Goal: Information Seeking & Learning: Learn about a topic

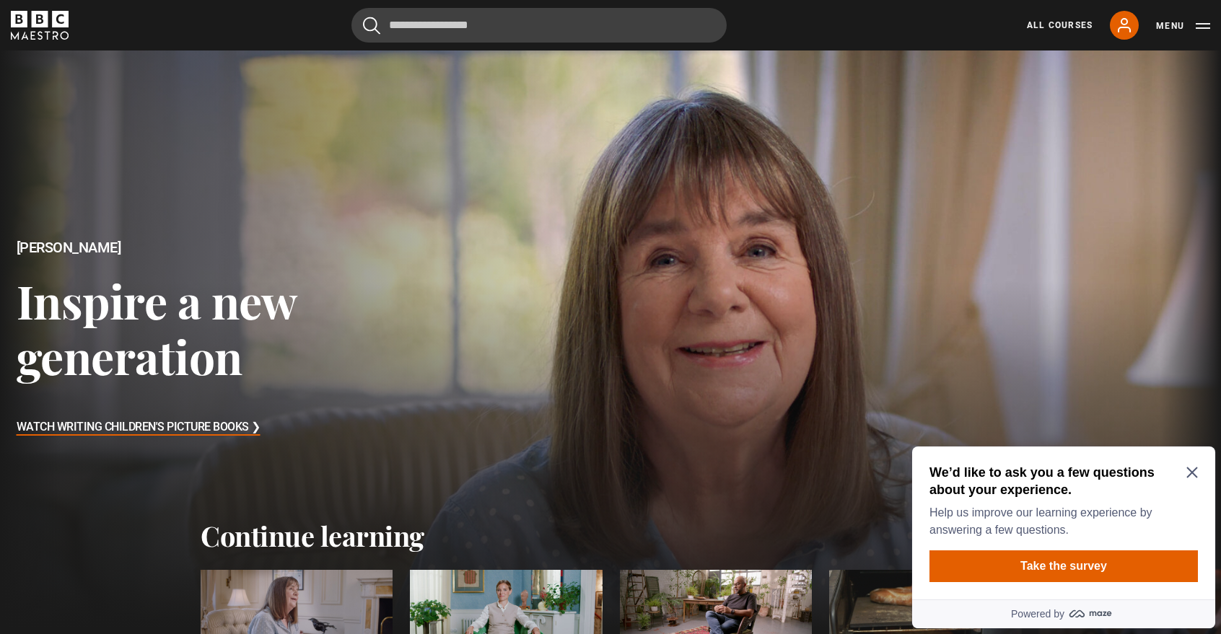
click at [1194, 471] on icon "Close Maze Prompt" at bounding box center [1191, 473] width 11 height 11
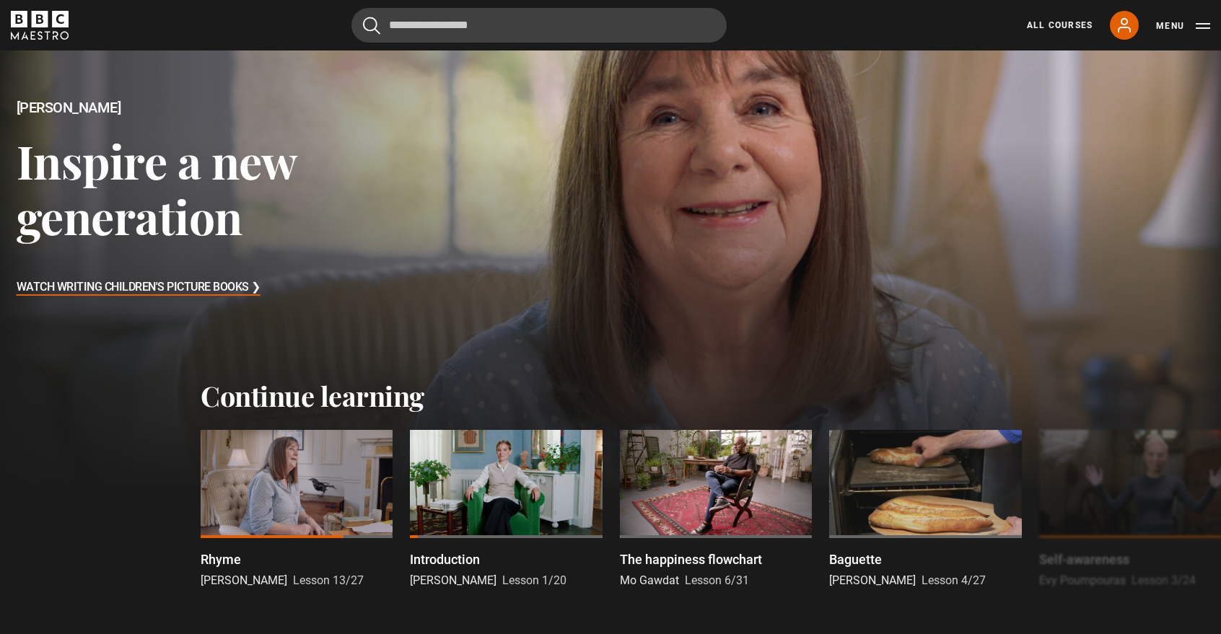
scroll to position [153, 0]
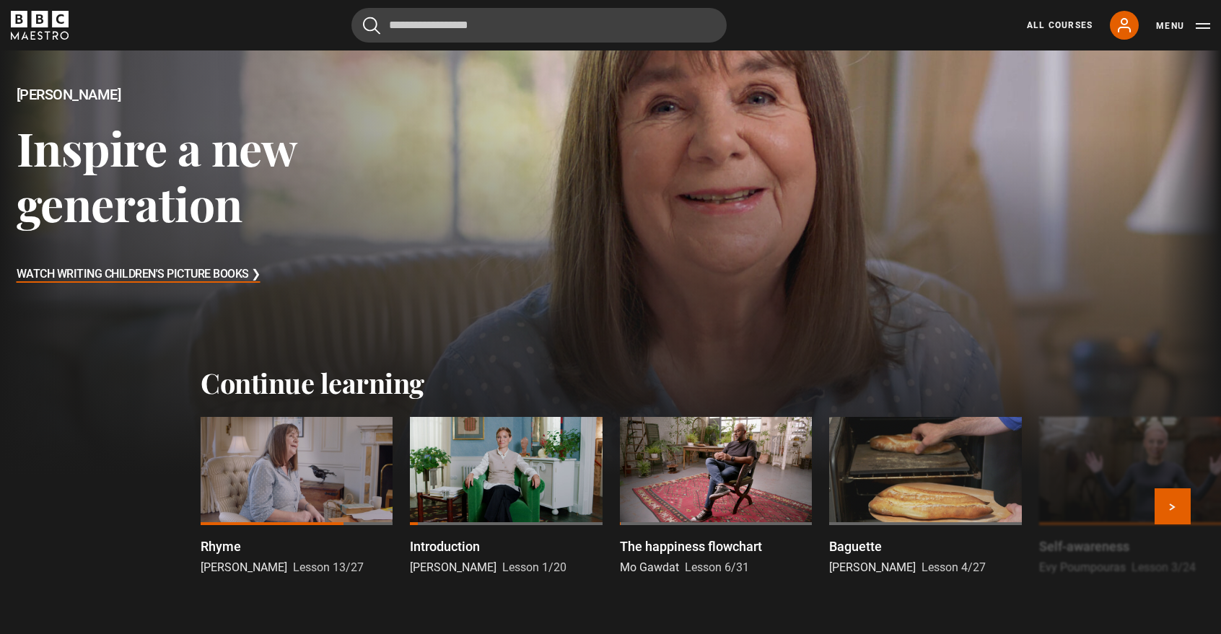
click at [344, 468] on div at bounding box center [297, 471] width 192 height 108
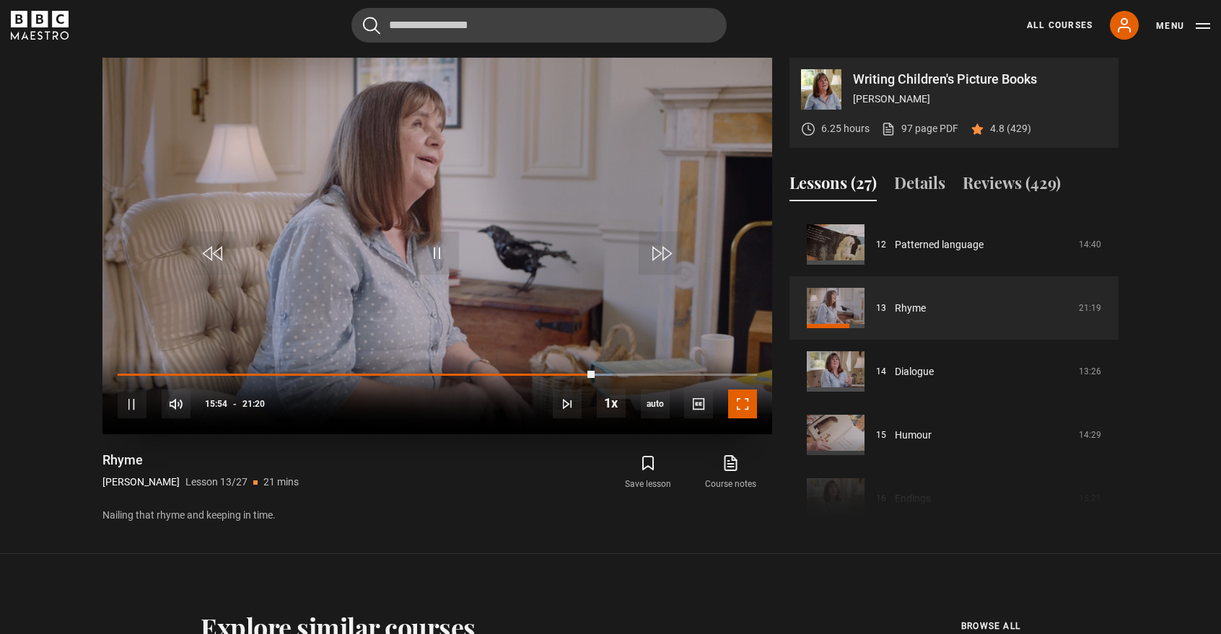
click at [745, 403] on span "Video Player" at bounding box center [742, 404] width 29 height 29
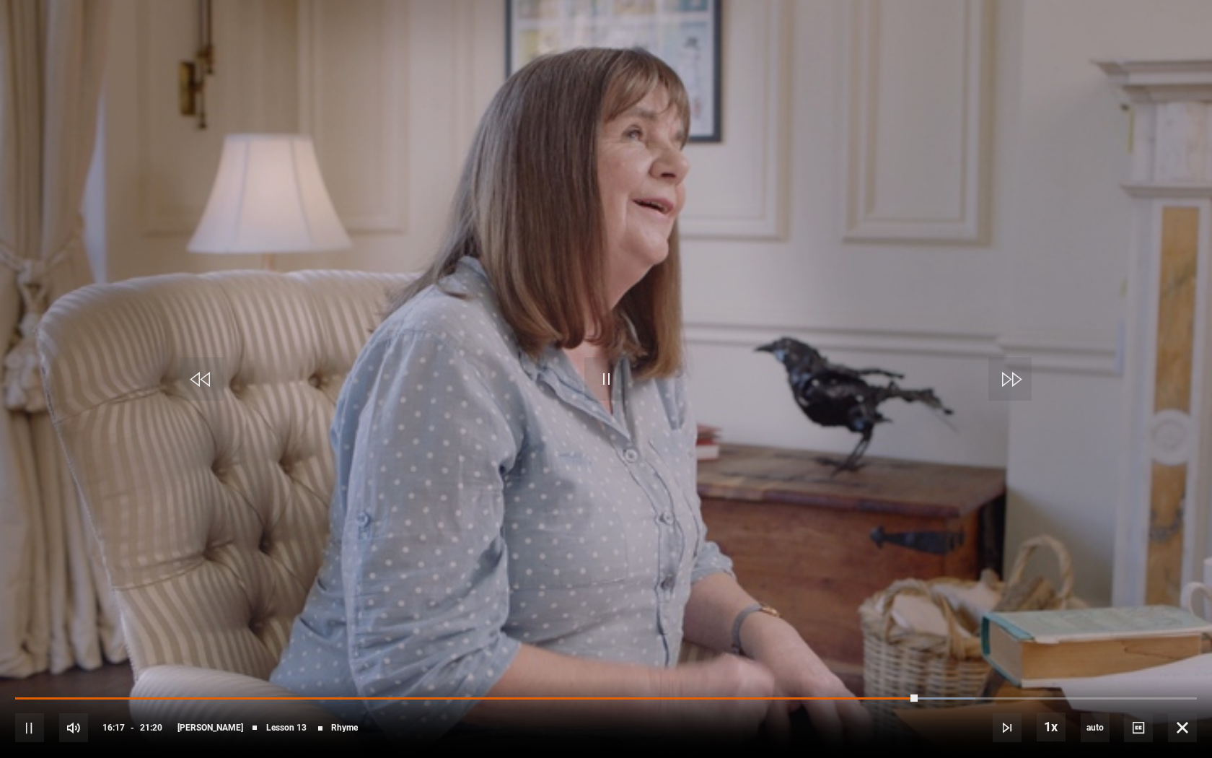
click at [501, 387] on video "Video Player" at bounding box center [606, 379] width 1212 height 758
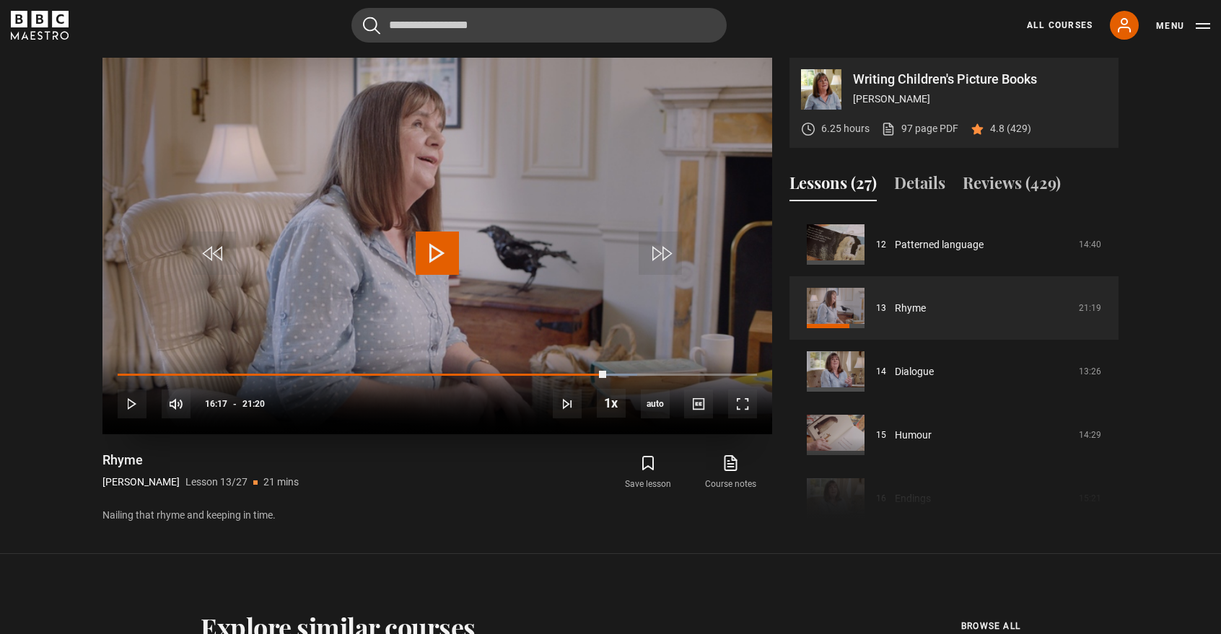
click at [468, 237] on video "Video Player" at bounding box center [437, 246] width 670 height 377
click at [733, 401] on span "Video Player" at bounding box center [742, 404] width 29 height 29
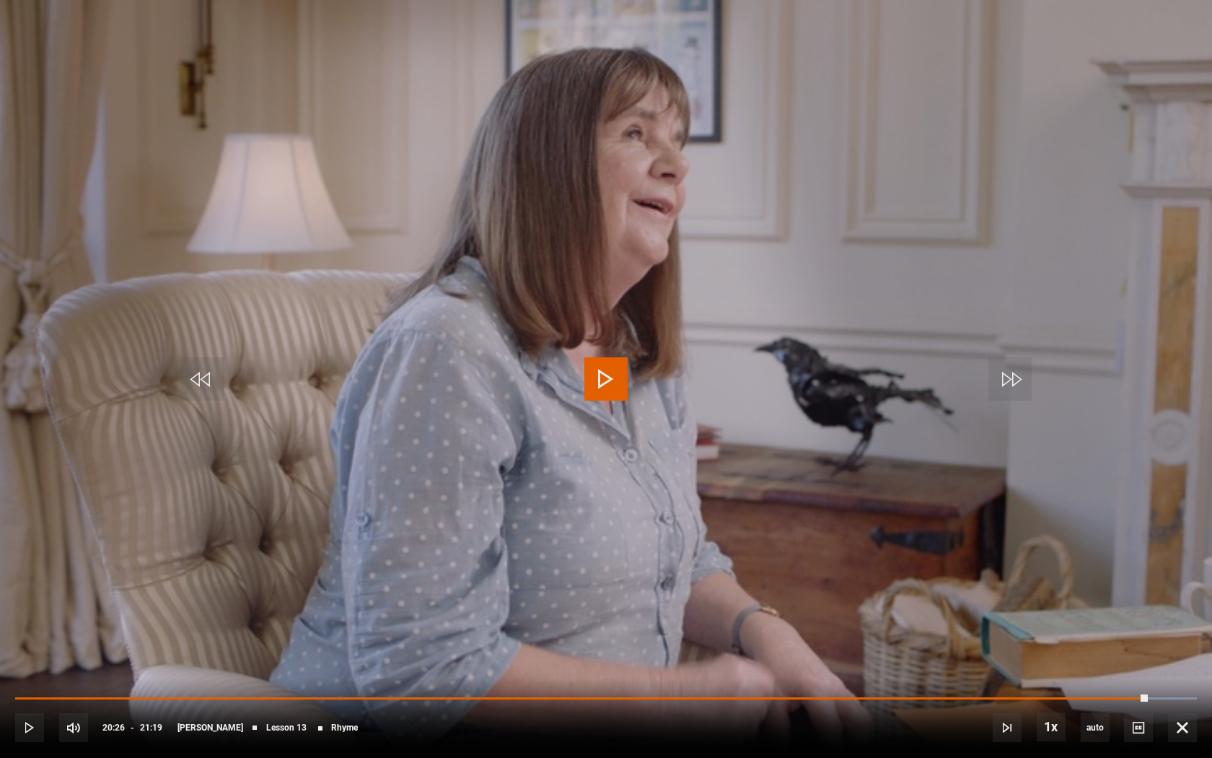
click at [1212, 275] on video "Video Player" at bounding box center [606, 379] width 1212 height 758
click at [590, 377] on span "Video Player" at bounding box center [606, 378] width 43 height 43
click at [591, 377] on span "Video Player" at bounding box center [606, 378] width 43 height 43
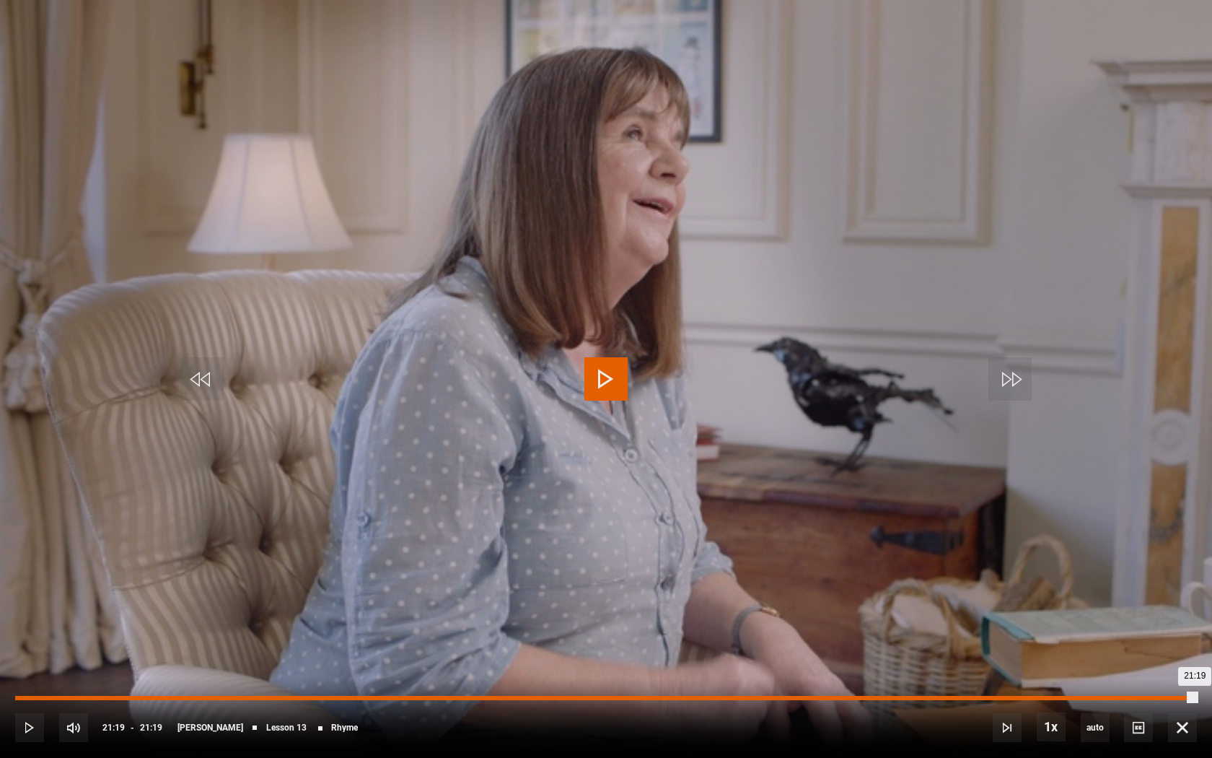
click at [1069, 634] on div "19:01" at bounding box center [1070, 698] width 2 height 4
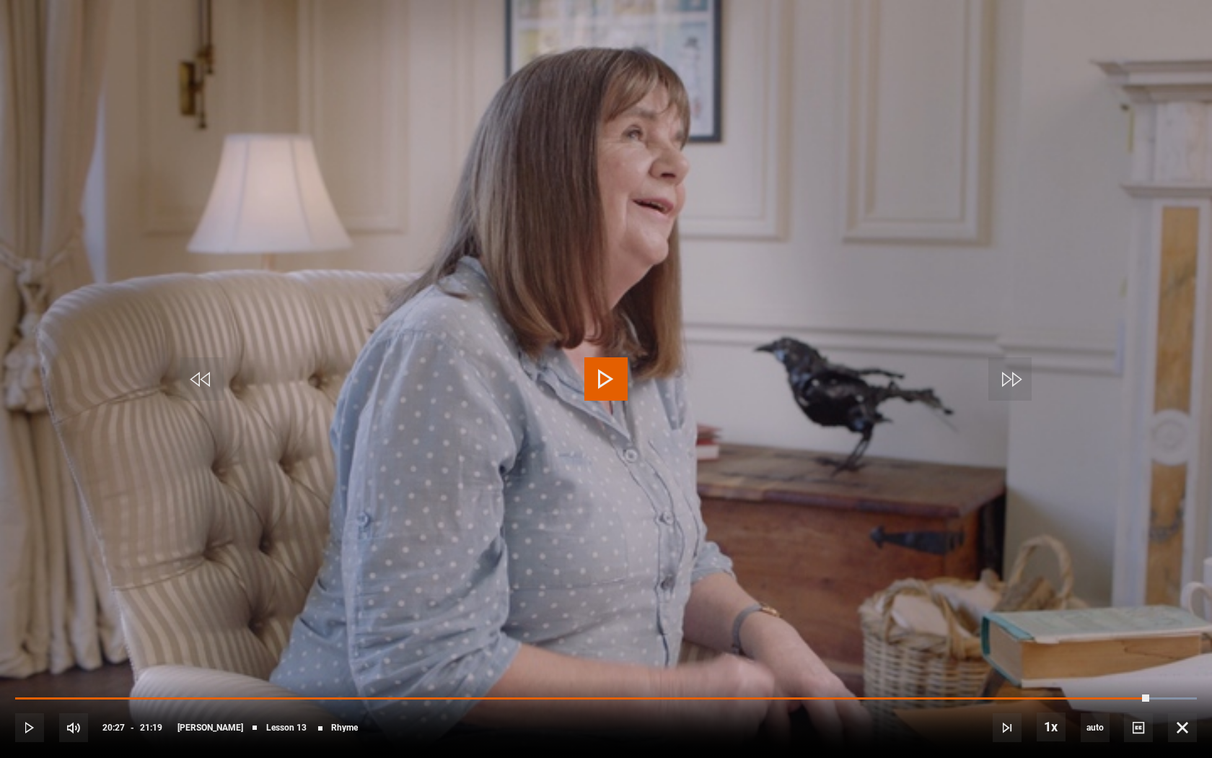
click at [601, 349] on video "Video Player" at bounding box center [606, 379] width 1212 height 758
click at [1167, 634] on div "10s Skip Back 10 seconds Pause 10s Skip Forward 10 seconds Loaded : 100.00% 20:…" at bounding box center [606, 718] width 1212 height 80
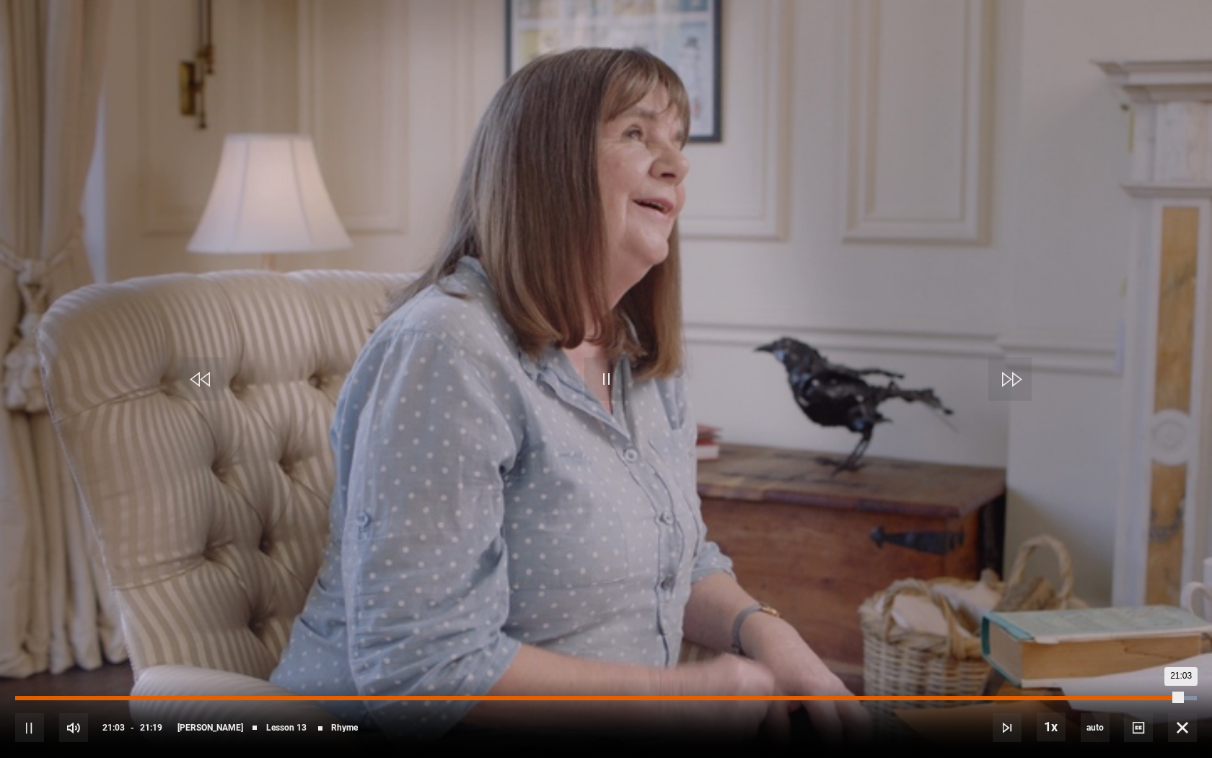
click at [1163, 634] on div "Loaded : 100.00% 20:43 21:03" at bounding box center [606, 698] width 1182 height 4
click at [1163, 634] on div "20:44" at bounding box center [590, 698] width 1150 height 4
click at [1152, 634] on div "20:30" at bounding box center [1153, 698] width 2 height 4
click at [1145, 634] on div "20:23" at bounding box center [584, 698] width 1139 height 4
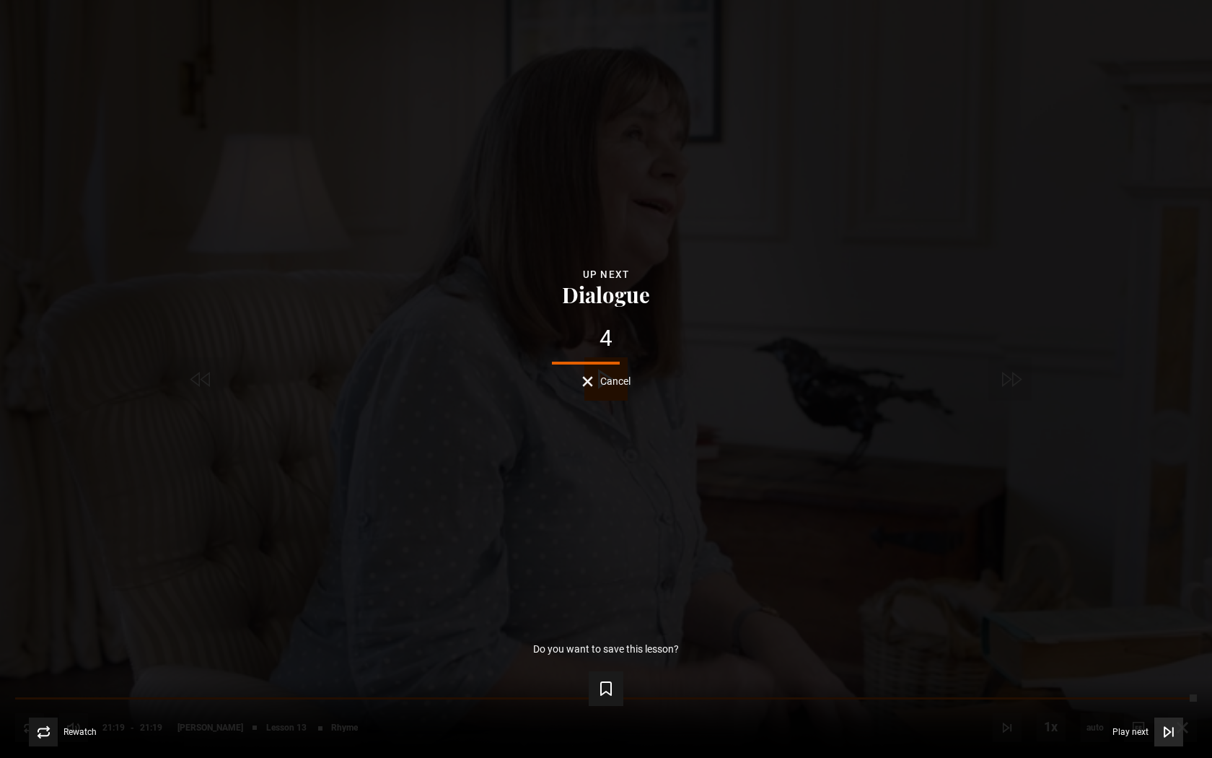
click at [1114, 634] on span "Play next" at bounding box center [1131, 731] width 36 height 9
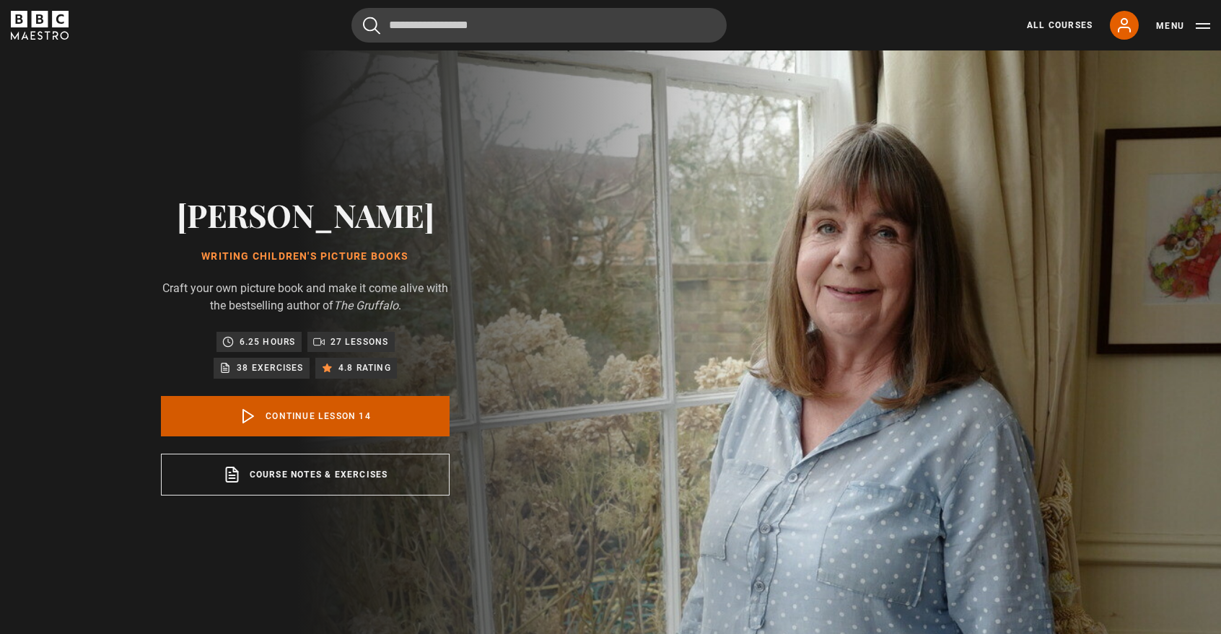
click at [371, 416] on link "Continue lesson 14" at bounding box center [305, 416] width 289 height 40
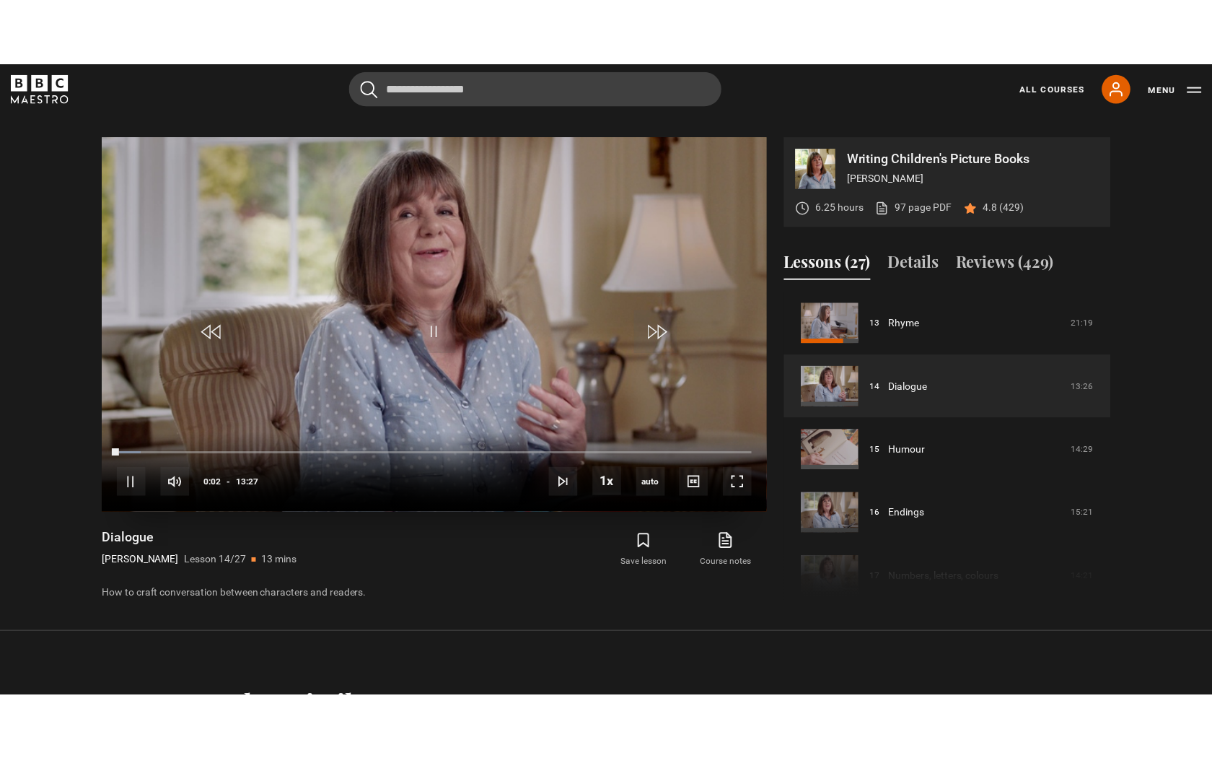
scroll to position [629, 0]
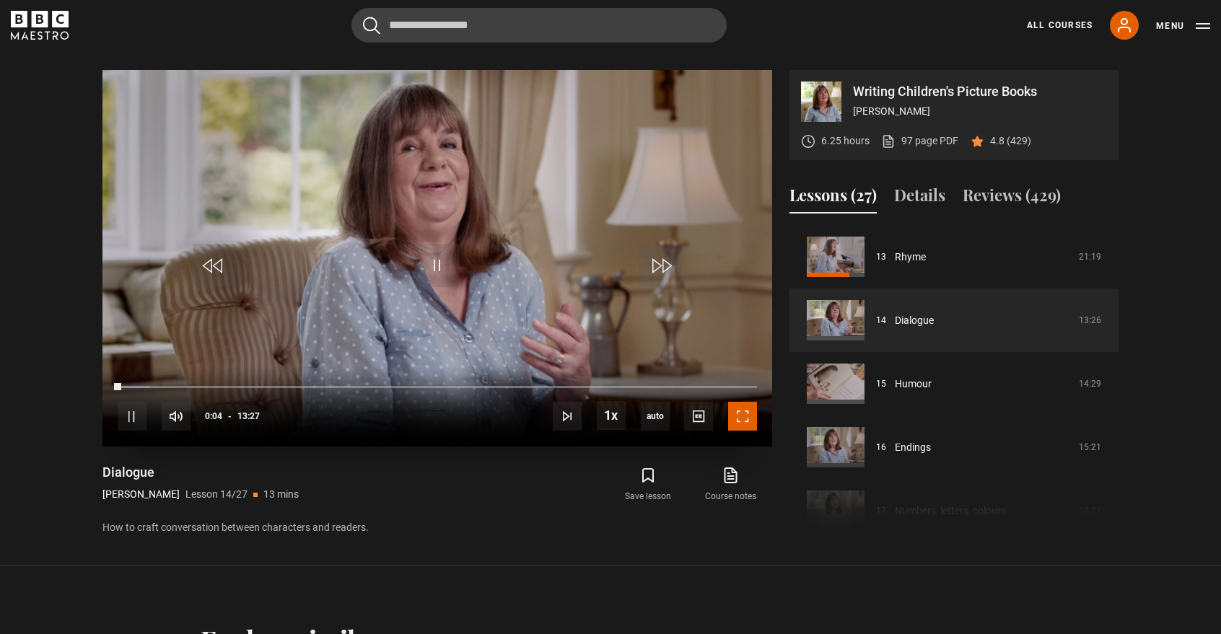
click at [752, 427] on span "Video Player" at bounding box center [742, 416] width 29 height 29
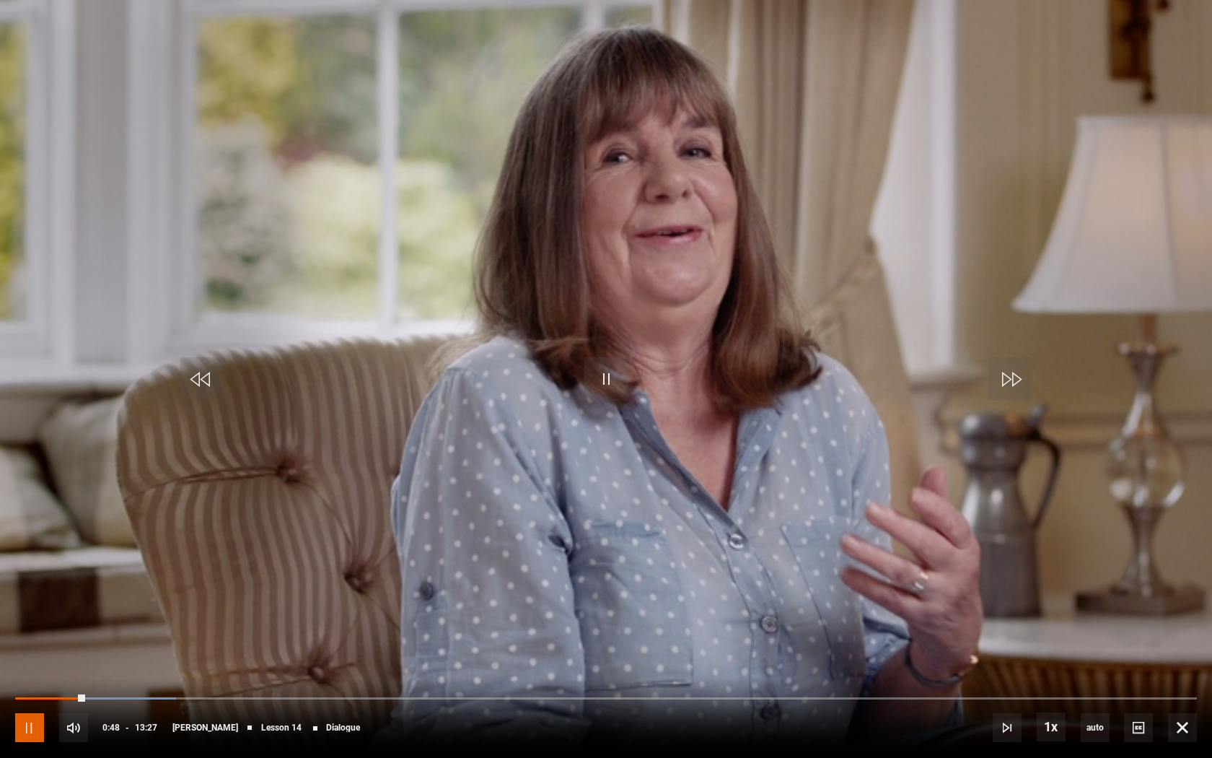
click at [30, 634] on span "Video Player" at bounding box center [29, 727] width 29 height 29
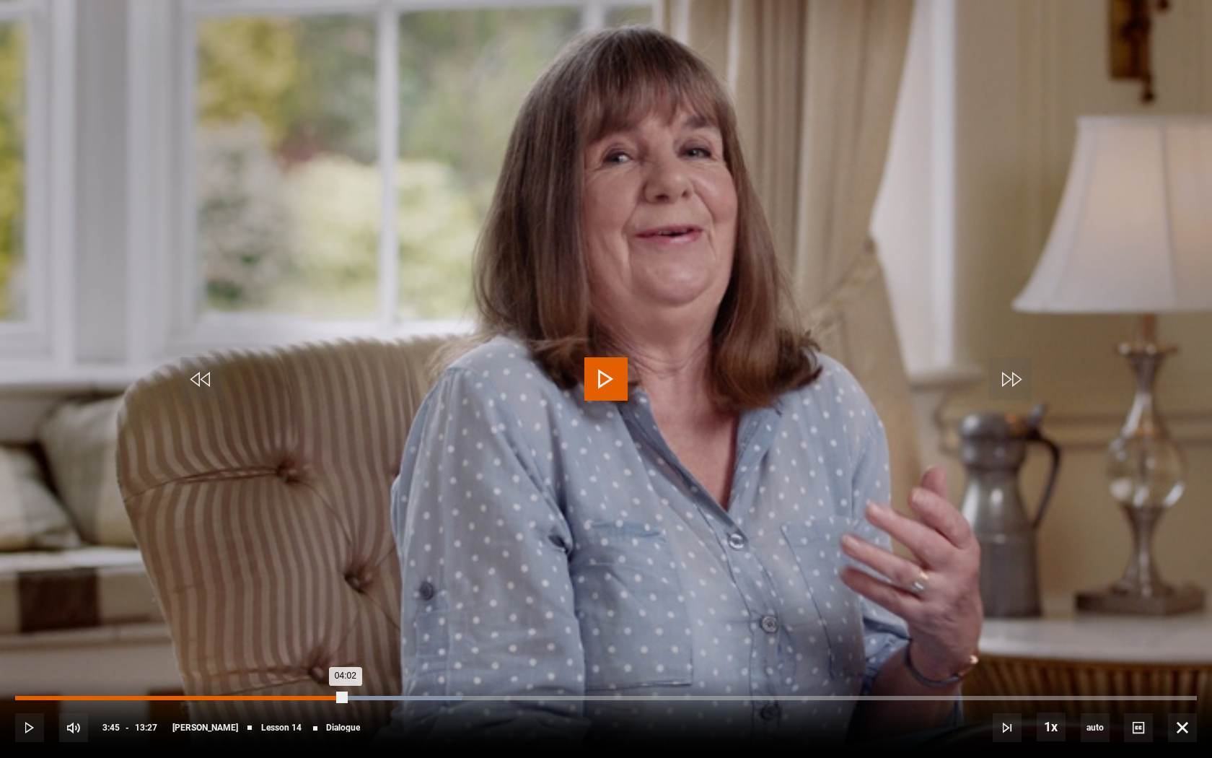
click at [346, 634] on div "Loaded : 37.79% 03:45 04:02" at bounding box center [606, 698] width 1182 height 4
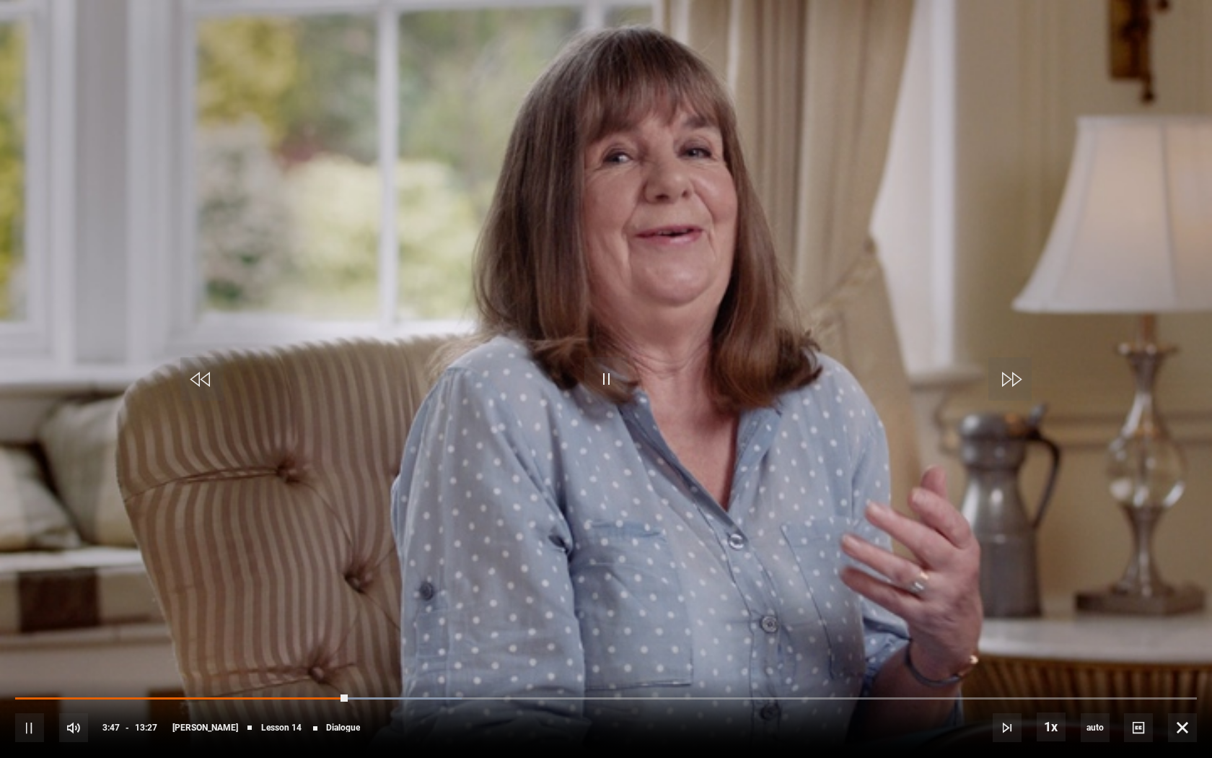
click at [320, 634] on div "10s Skip Back 10 seconds Pause 10s Skip Forward 10 seconds Loaded : 37.79% 03:3…" at bounding box center [606, 718] width 1212 height 80
click at [305, 634] on div "10s Skip Back 10 seconds Pause 10s Skip Forward 10 seconds Loaded : 37.79% 03:3…" at bounding box center [606, 718] width 1212 height 80
click at [271, 634] on div "10s Skip Back 10 seconds Pause 10s Skip Forward 10 seconds Loaded : 37.79% 03:1…" at bounding box center [606, 718] width 1212 height 80
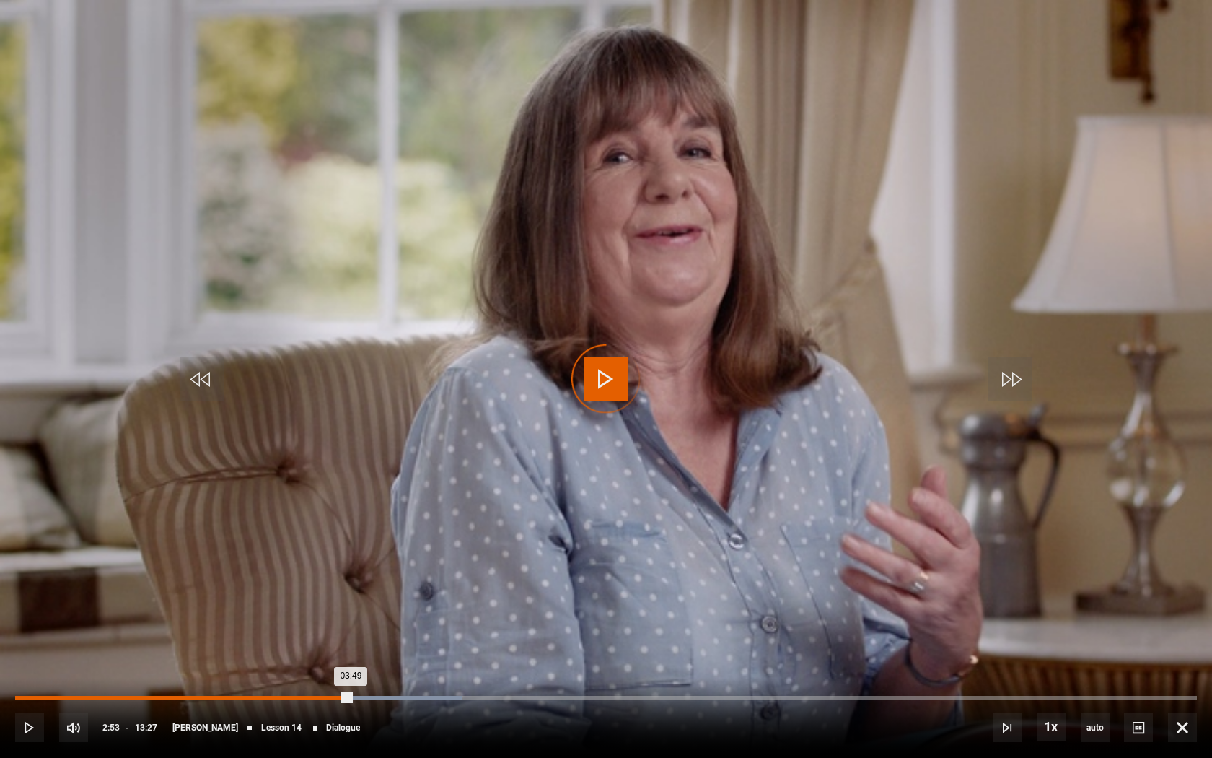
click at [270, 634] on div "02:53" at bounding box center [271, 698] width 2 height 4
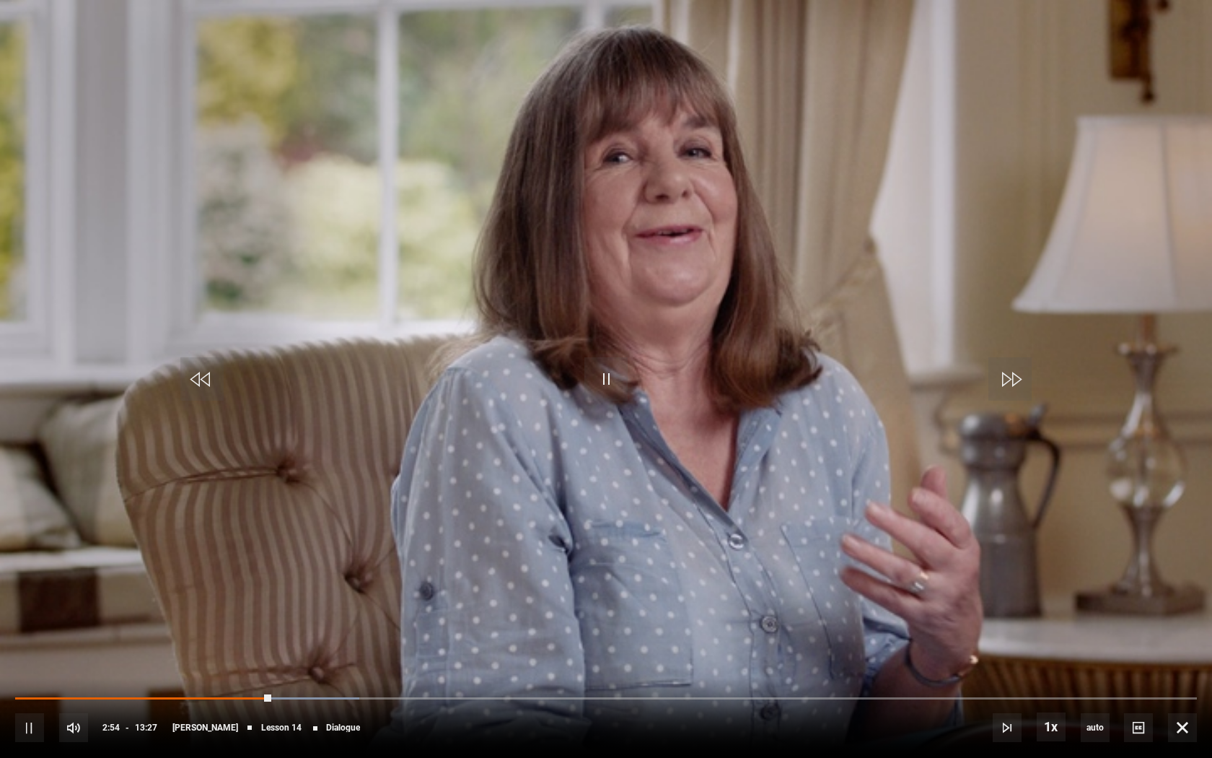
click at [209, 634] on div "10s Skip Back 10 seconds Pause 10s Skip Forward 10 seconds Loaded : 29.12% 02:1…" at bounding box center [606, 718] width 1212 height 80
click at [208, 634] on div "Loaded : 29.12% 02:12 02:55" at bounding box center [606, 698] width 1182 height 4
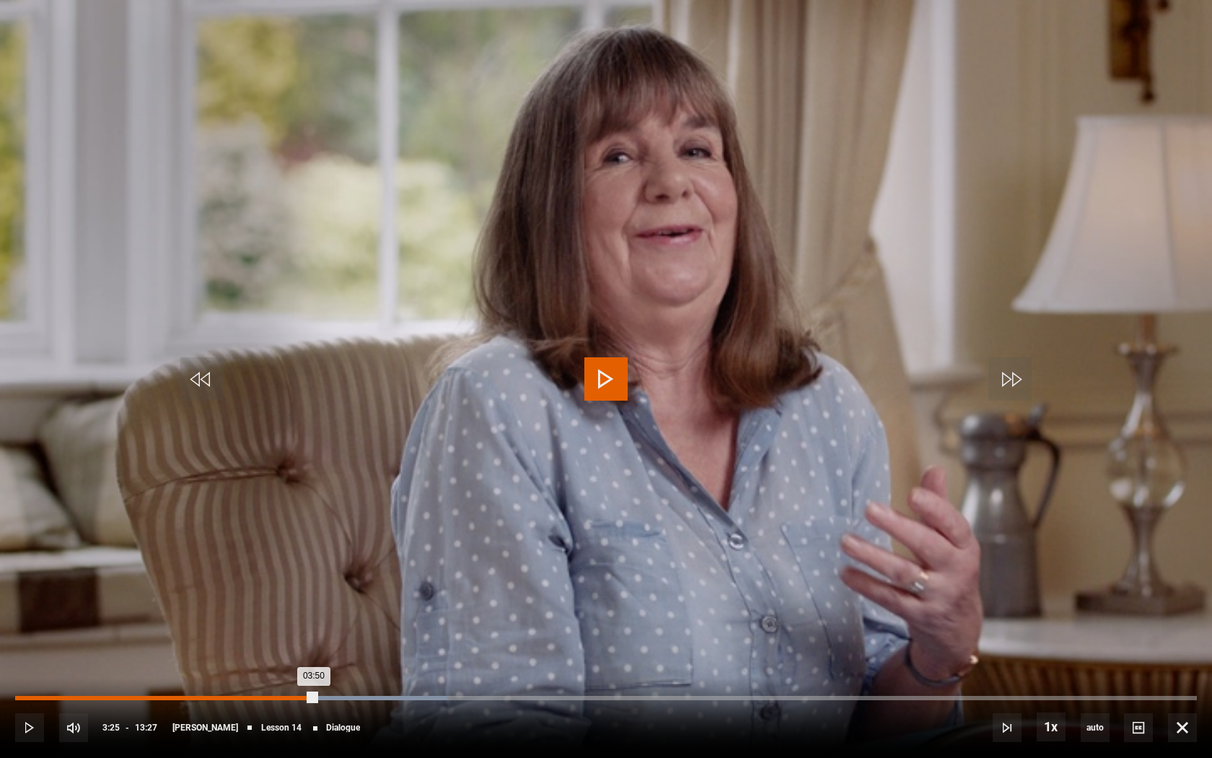
click at [315, 634] on div "Loaded : 36.56% 03:25 03:50" at bounding box center [606, 698] width 1182 height 4
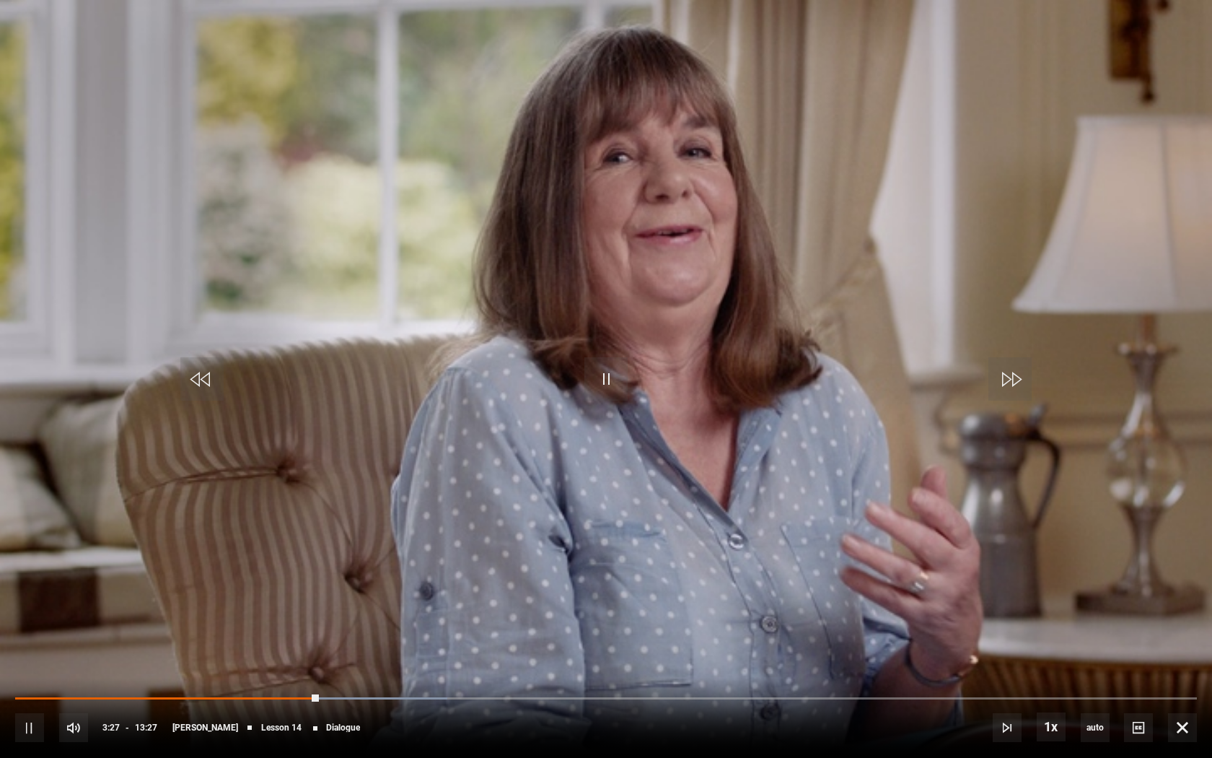
click at [297, 634] on div "10s Skip Back 10 seconds Pause 10s Skip Forward 10 seconds Loaded : 36.56% 03:1…" at bounding box center [606, 718] width 1212 height 80
click at [294, 634] on div "10s Skip Back 10 seconds Pause 10s Skip Forward 10 seconds Loaded : 36.56% 03:1…" at bounding box center [606, 718] width 1212 height 80
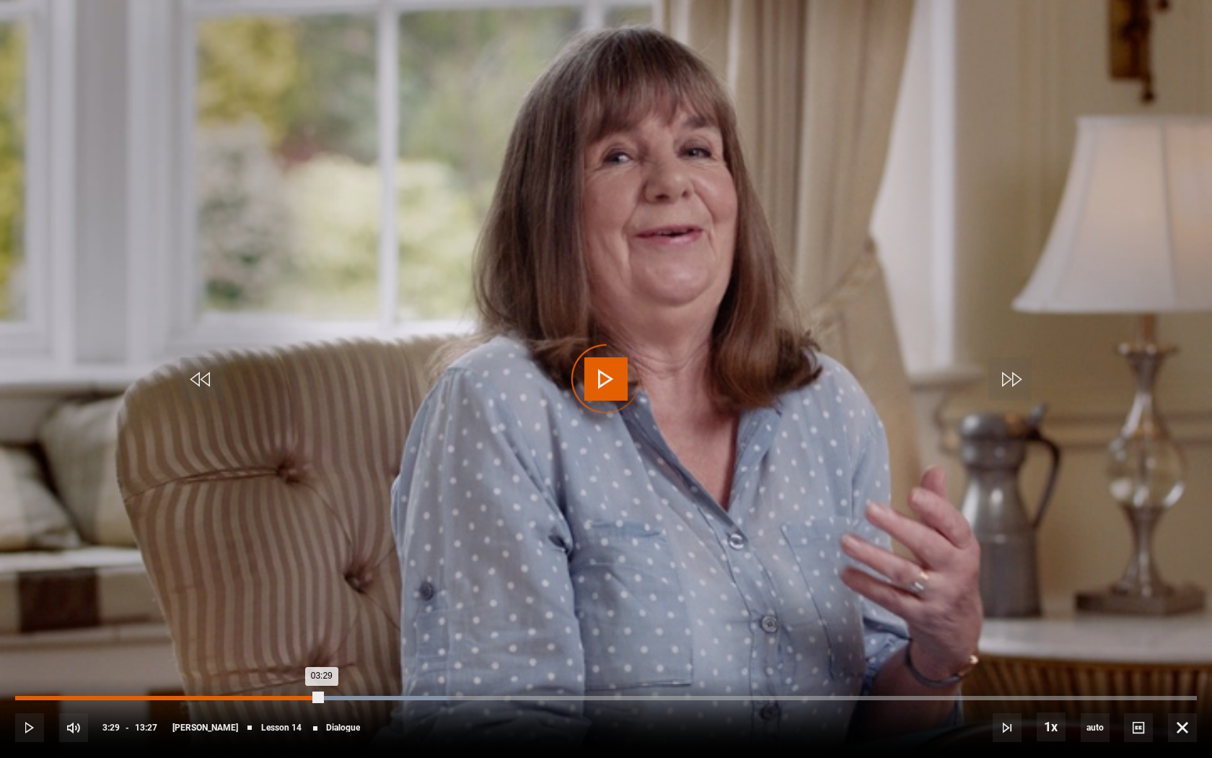
click at [294, 634] on div "03:10" at bounding box center [295, 698] width 2 height 4
